Goal: Task Accomplishment & Management: Manage account settings

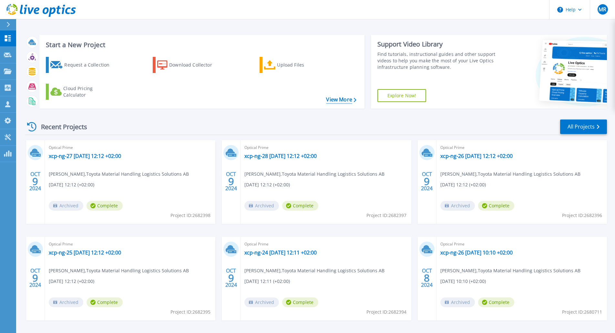
click at [343, 97] on link "View More" at bounding box center [341, 100] width 30 height 6
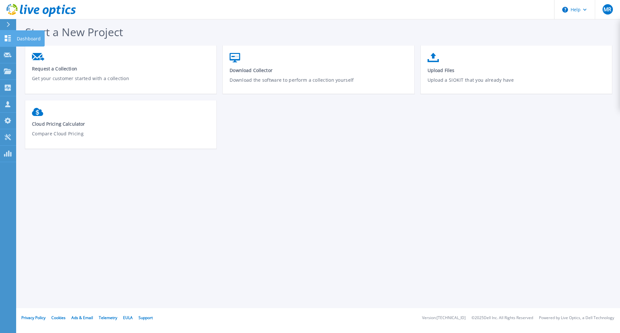
click at [8, 36] on icon at bounding box center [8, 38] width 8 height 6
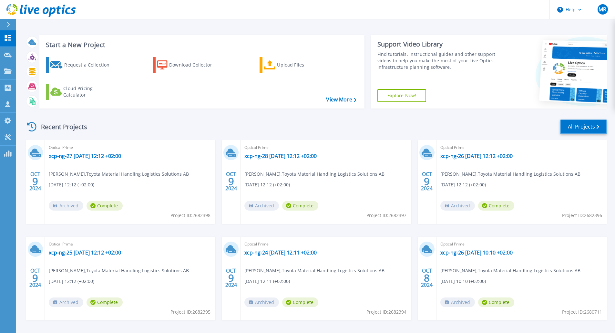
click at [594, 124] on link "All Projects" at bounding box center [583, 126] width 47 height 15
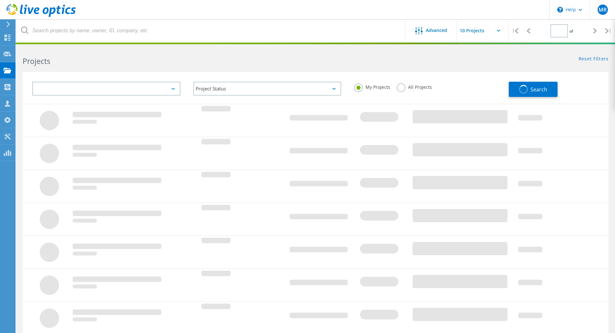
type input "1"
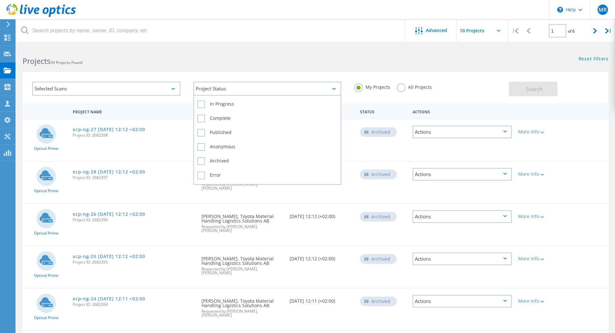
click at [339, 91] on div "Project Status" at bounding box center [267, 89] width 148 height 14
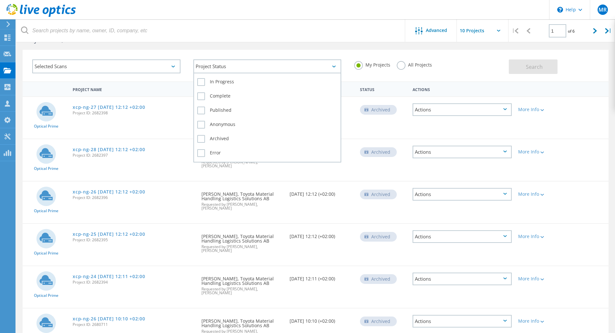
scroll to position [32, 0]
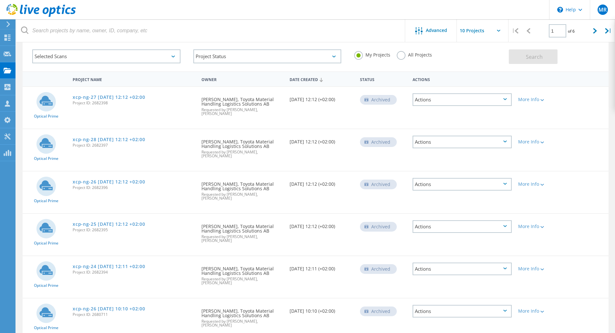
click at [403, 56] on label "All Projects" at bounding box center [414, 54] width 35 height 6
click at [0, 0] on input "All Projects" at bounding box center [0, 0] width 0 height 0
click at [545, 59] on button "Search" at bounding box center [533, 56] width 49 height 15
click at [359, 54] on label "My Projects" at bounding box center [372, 54] width 36 height 6
click at [0, 0] on input "My Projects" at bounding box center [0, 0] width 0 height 0
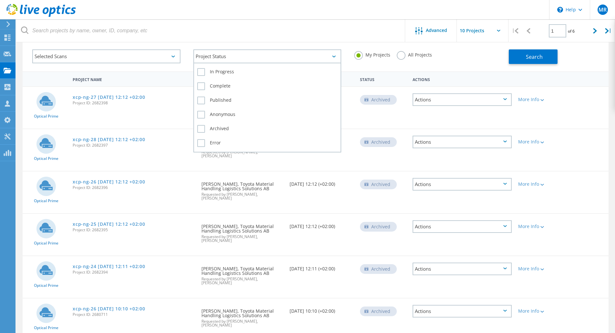
click at [279, 57] on div "Project Status" at bounding box center [267, 56] width 148 height 14
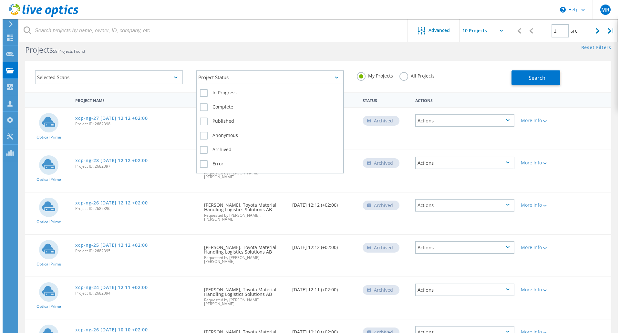
scroll to position [0, 0]
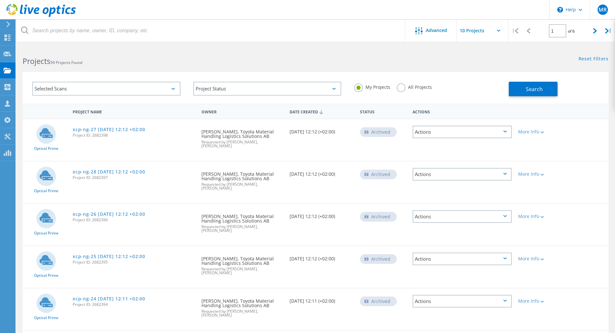
click at [404, 61] on div "Projects 59 Projects Found Reset Filters Show Filters" at bounding box center [315, 55] width 599 height 17
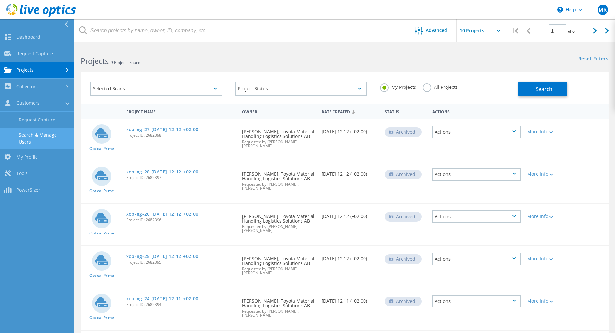
click at [43, 134] on link "Search & Manage Users" at bounding box center [37, 138] width 74 height 21
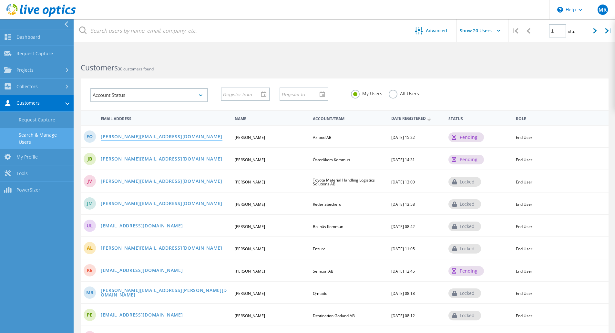
click at [135, 136] on link "fredrik.olausson@axfood.se" at bounding box center [162, 136] width 122 height 5
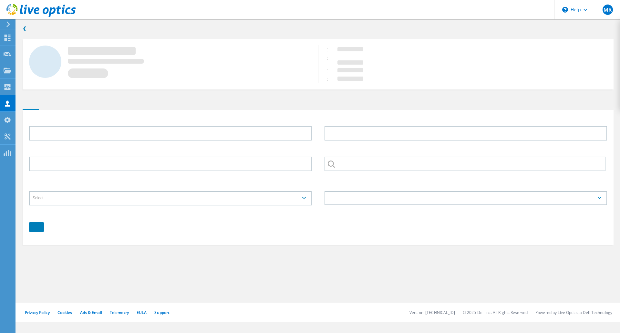
type input "Fredrik"
type input "Olausson"
type input "Axfood AB"
type input "English"
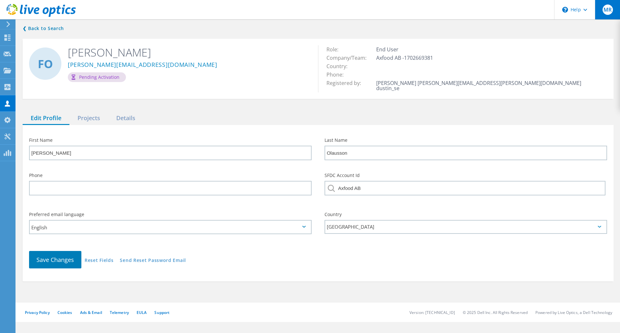
click at [605, 11] on span "MR" at bounding box center [607, 9] width 8 height 5
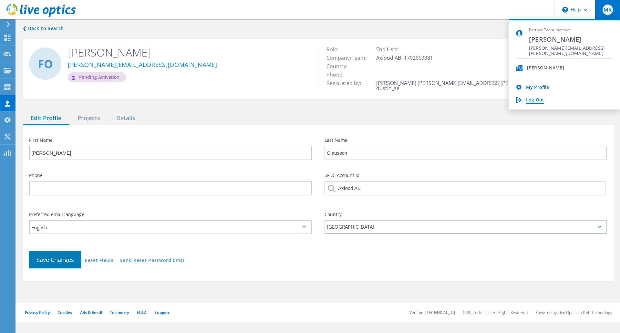
click at [529, 102] on link "Log Out" at bounding box center [535, 100] width 18 height 6
